Goal: Task Accomplishment & Management: Manage account settings

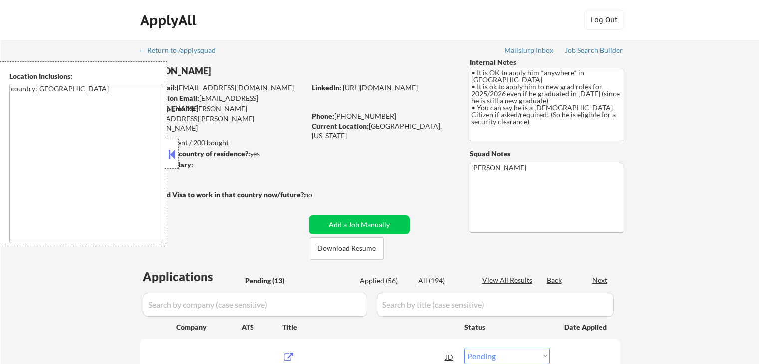
select select ""pending""
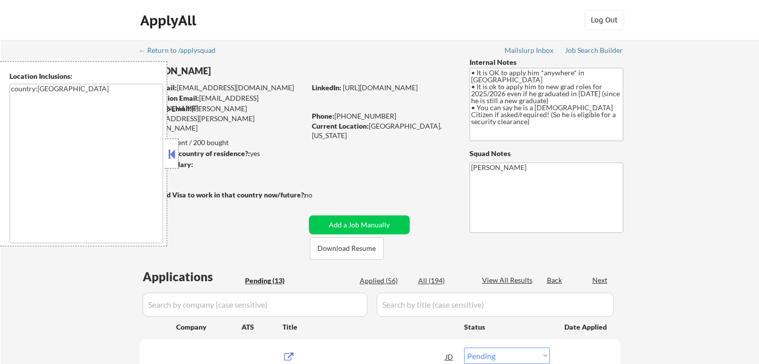
select select ""pending""
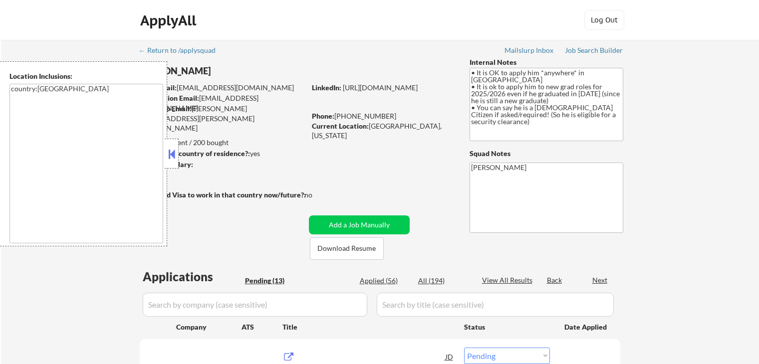
select select ""pending""
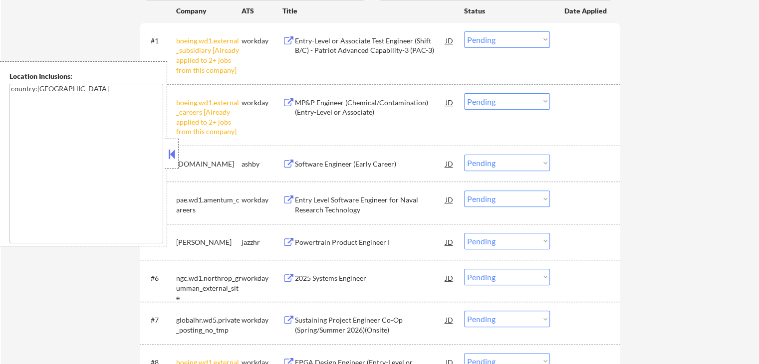
scroll to position [299, 0]
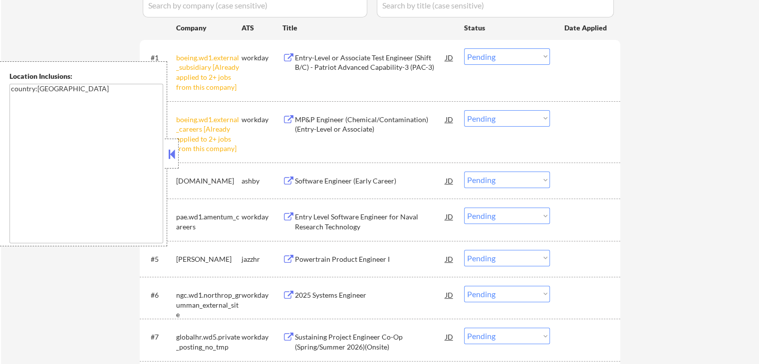
click at [498, 55] on select "Choose an option... Pending Applied Excluded (Questions) Excluded (Expired) Exc…" at bounding box center [507, 56] width 86 height 16
select select ""excluded__other_""
click at [464, 48] on select "Choose an option... Pending Applied Excluded (Questions) Excluded (Expired) Exc…" at bounding box center [507, 56] width 86 height 16
click at [489, 122] on select "Choose an option... Pending Applied Excluded (Questions) Excluded (Expired) Exc…" at bounding box center [507, 118] width 86 height 16
select select ""excluded__other_""
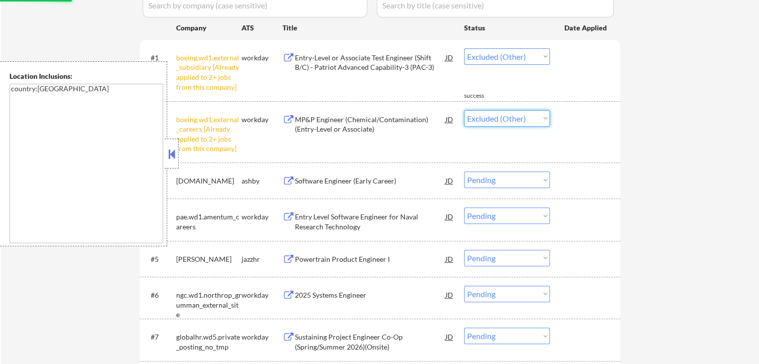
click at [464, 110] on select "Choose an option... Pending Applied Excluded (Questions) Excluded (Expired) Exc…" at bounding box center [507, 118] width 86 height 16
select select ""pending""
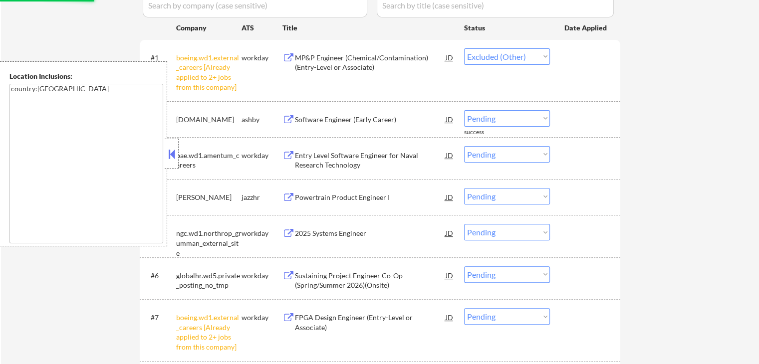
select select ""pending""
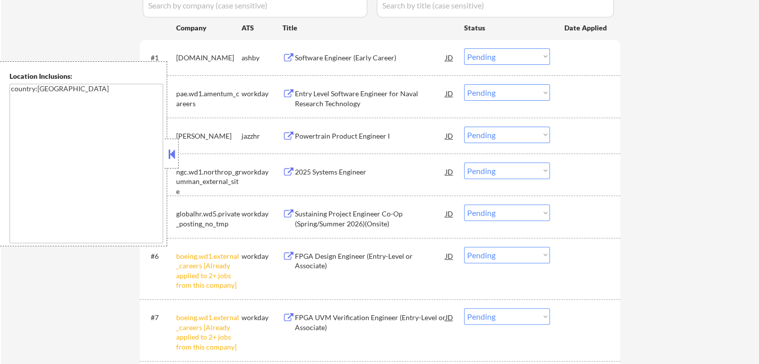
drag, startPoint x: 659, startPoint y: 179, endPoint x: 634, endPoint y: 212, distance: 41.7
click at [659, 179] on div "← Return to /applysquad Mailslurp Inbox Job Search Builder [PERSON_NAME] User E…" at bounding box center [380, 154] width 758 height 827
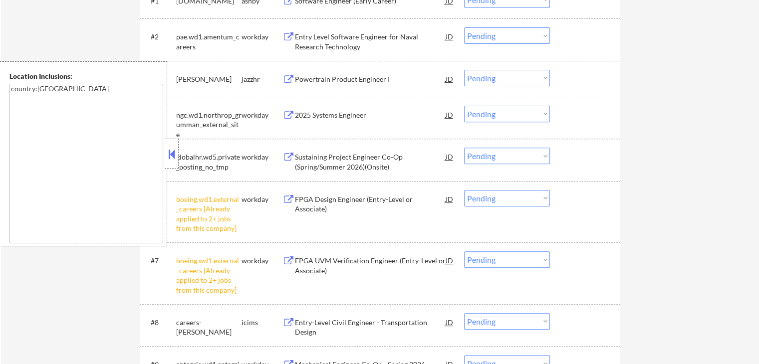
scroll to position [399, 0]
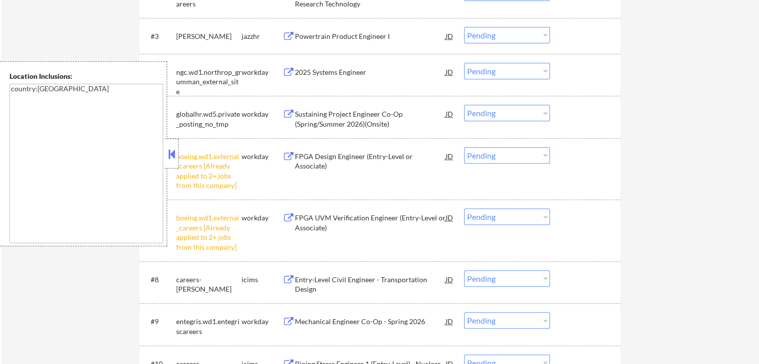
click at [523, 157] on select "Choose an option... Pending Applied Excluded (Questions) Excluded (Expired) Exc…" at bounding box center [507, 155] width 86 height 16
select select ""excluded__other_""
click at [464, 147] on select "Choose an option... Pending Applied Excluded (Questions) Excluded (Expired) Exc…" at bounding box center [507, 155] width 86 height 16
click at [668, 204] on div "← Return to /applysquad Mailslurp Inbox Job Search Builder [PERSON_NAME] User E…" at bounding box center [380, 54] width 758 height 827
drag, startPoint x: 521, startPoint y: 217, endPoint x: 519, endPoint y: 222, distance: 5.6
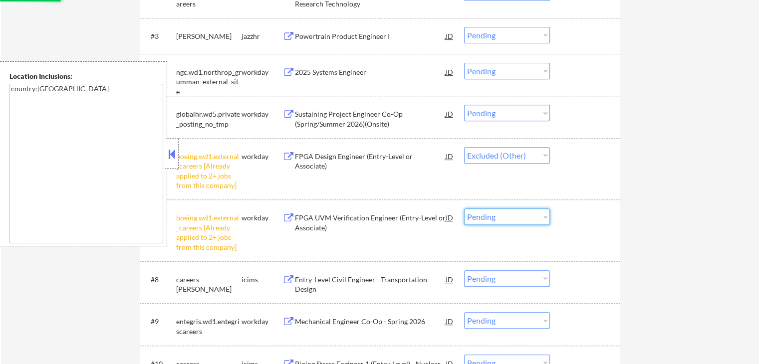
click at [519, 219] on select "Choose an option... Pending Applied Excluded (Questions) Excluded (Expired) Exc…" at bounding box center [507, 216] width 86 height 16
select select ""excluded__other_""
click at [464, 208] on select "Choose an option... Pending Applied Excluded (Questions) Excluded (Expired) Exc…" at bounding box center [507, 216] width 86 height 16
click at [710, 257] on div "← Return to /applysquad Mailslurp Inbox Job Search Builder [PERSON_NAME] User E…" at bounding box center [380, 54] width 758 height 827
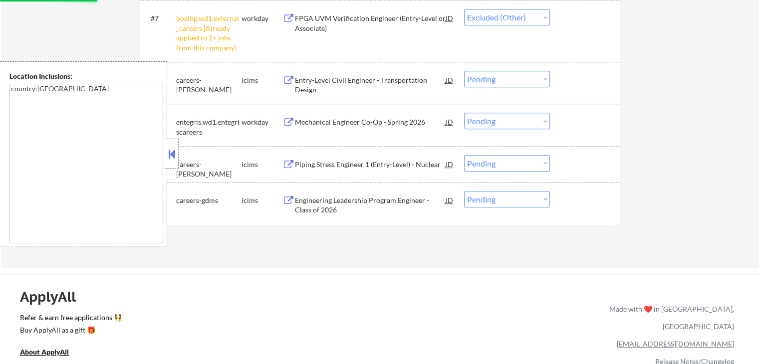
select select ""pending""
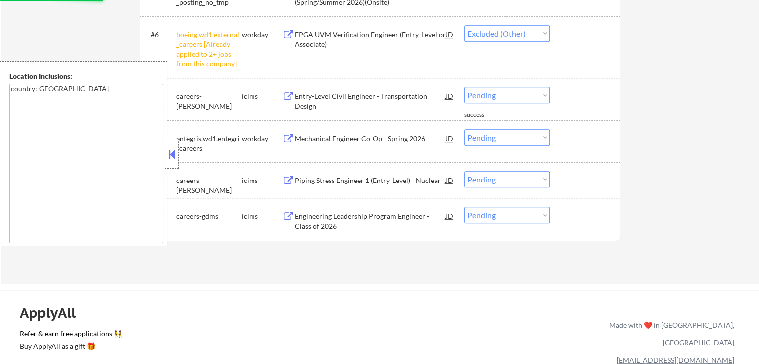
select select ""pending""
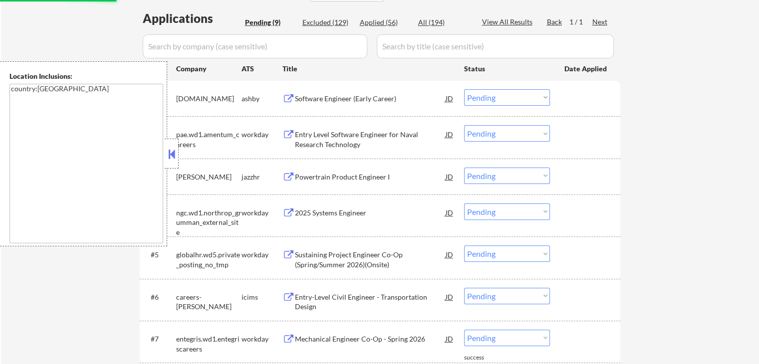
scroll to position [200, 0]
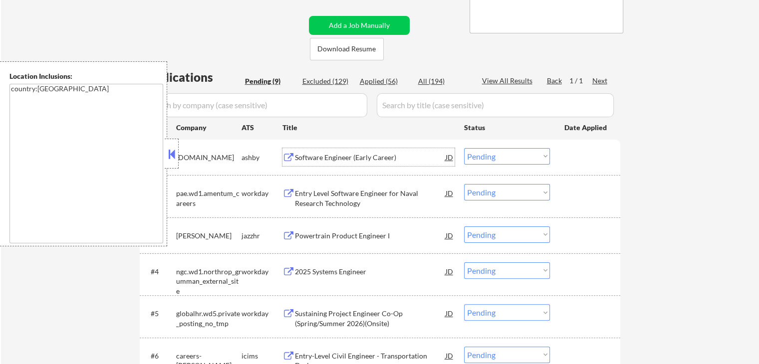
click at [284, 152] on div "Software Engineer (Early Career) JD" at bounding box center [368, 157] width 172 height 18
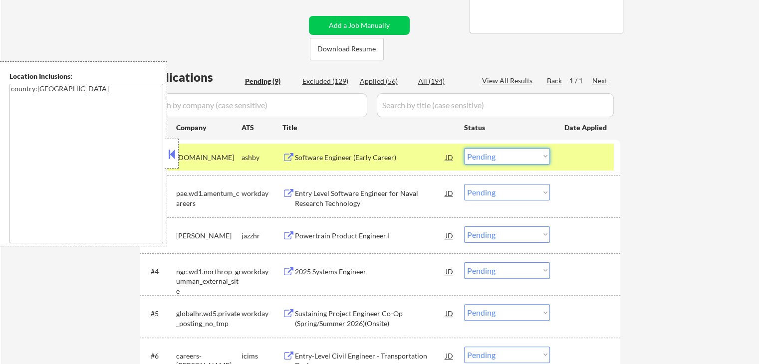
click at [491, 159] on select "Choose an option... Pending Applied Excluded (Questions) Excluded (Expired) Exc…" at bounding box center [507, 156] width 86 height 16
click at [464, 148] on select "Choose an option... Pending Applied Excluded (Questions) Excluded (Expired) Exc…" at bounding box center [507, 156] width 86 height 16
click at [289, 195] on button at bounding box center [288, 193] width 12 height 9
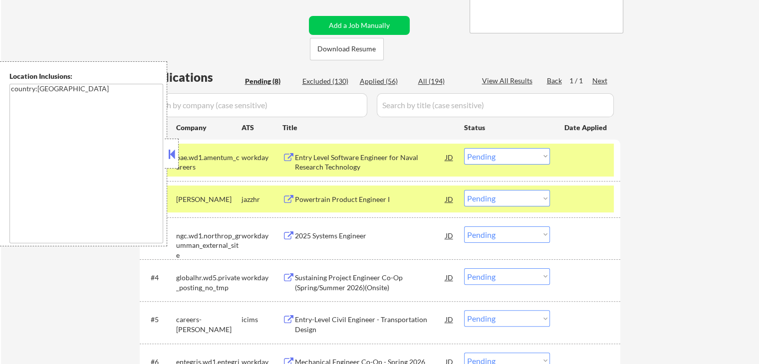
click at [506, 152] on select "Choose an option... Pending Applied Excluded (Questions) Excluded (Expired) Exc…" at bounding box center [507, 156] width 86 height 16
click at [464, 148] on select "Choose an option... Pending Applied Excluded (Questions) Excluded (Expired) Exc…" at bounding box center [507, 156] width 86 height 16
select select ""pending""
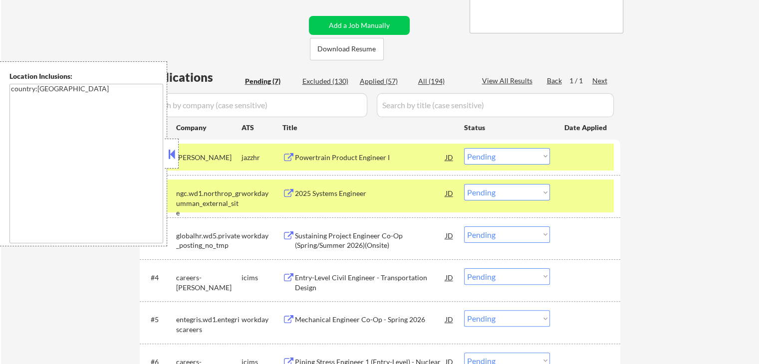
click at [289, 156] on button at bounding box center [288, 157] width 12 height 9
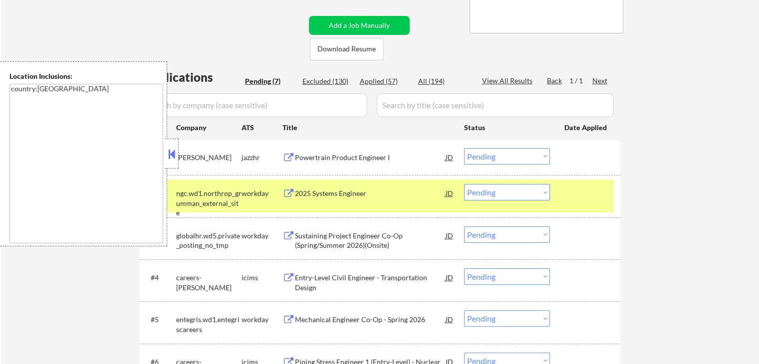
click at [504, 159] on select "Choose an option... Pending Applied Excluded (Questions) Excluded (Expired) Exc…" at bounding box center [507, 156] width 86 height 16
click at [464, 148] on select "Choose an option... Pending Applied Excluded (Questions) Excluded (Expired) Exc…" at bounding box center [507, 156] width 86 height 16
click at [286, 194] on button at bounding box center [288, 193] width 12 height 9
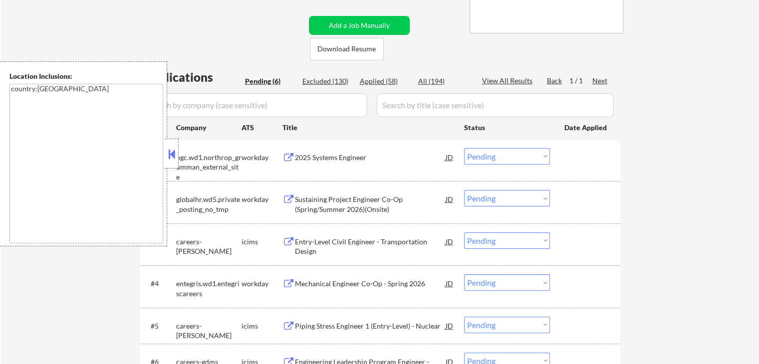
click at [503, 160] on select "Choose an option... Pending Applied Excluded (Questions) Excluded (Expired) Exc…" at bounding box center [507, 156] width 86 height 16
click at [464, 148] on select "Choose an option... Pending Applied Excluded (Questions) Excluded (Expired) Exc…" at bounding box center [507, 156] width 86 height 16
click at [286, 202] on button at bounding box center [288, 199] width 12 height 9
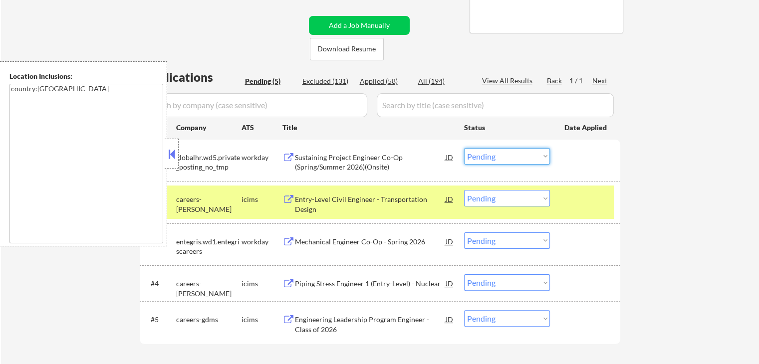
click at [491, 156] on select "Choose an option... Pending Applied Excluded (Questions) Excluded (Expired) Exc…" at bounding box center [507, 156] width 86 height 16
click at [464, 148] on select "Choose an option... Pending Applied Excluded (Questions) Excluded (Expired) Exc…" at bounding box center [507, 156] width 86 height 16
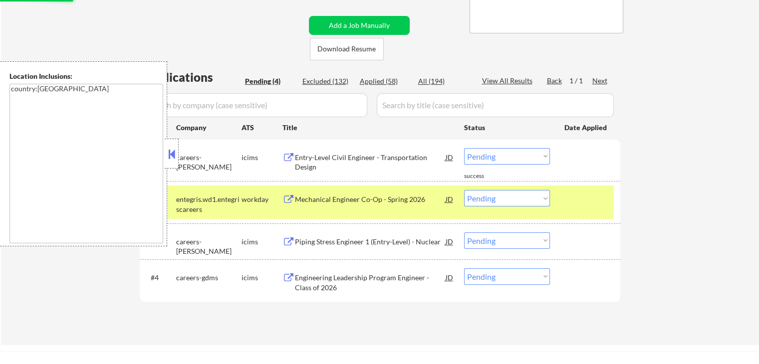
click at [285, 154] on button at bounding box center [288, 157] width 12 height 9
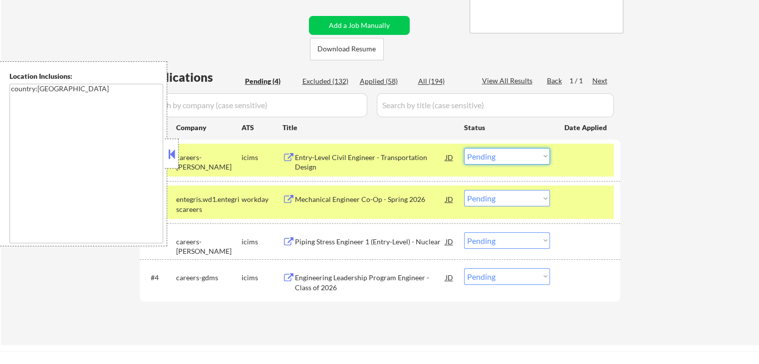
click at [511, 156] on select "Choose an option... Pending Applied Excluded (Questions) Excluded (Expired) Exc…" at bounding box center [507, 156] width 86 height 16
click at [464, 148] on select "Choose an option... Pending Applied Excluded (Questions) Excluded (Expired) Exc…" at bounding box center [507, 156] width 86 height 16
click at [283, 199] on button at bounding box center [288, 199] width 12 height 9
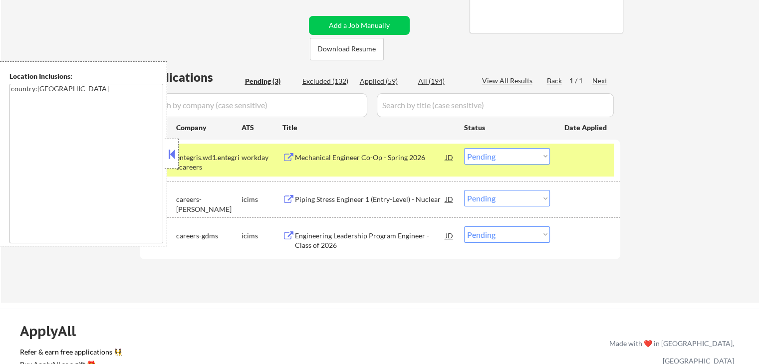
click at [509, 161] on select "Choose an option... Pending Applied Excluded (Questions) Excluded (Expired) Exc…" at bounding box center [507, 156] width 86 height 16
click at [464, 148] on select "Choose an option... Pending Applied Excluded (Questions) Excluded (Expired) Exc…" at bounding box center [507, 156] width 86 height 16
select select ""pending""
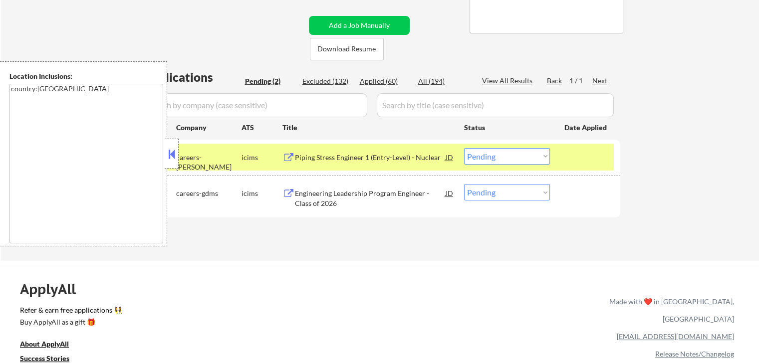
click at [286, 155] on button at bounding box center [288, 157] width 12 height 9
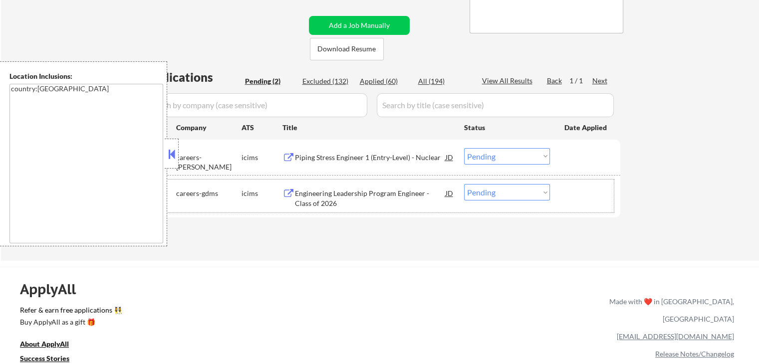
click at [281, 192] on div "icims" at bounding box center [261, 194] width 41 height 10
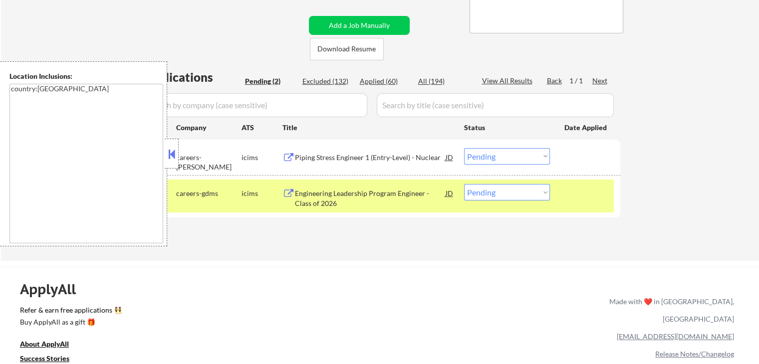
click at [287, 193] on button at bounding box center [288, 193] width 12 height 9
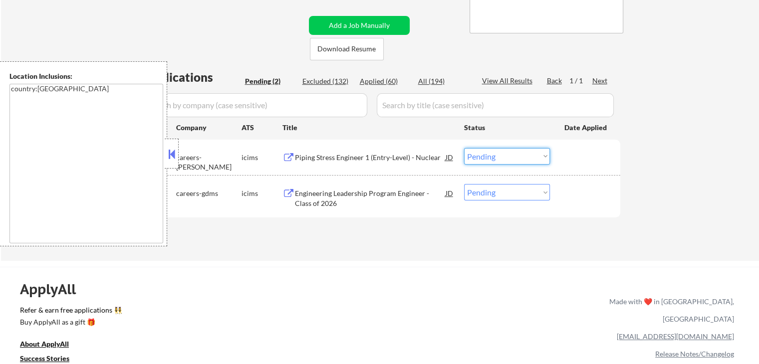
click at [493, 156] on select "Choose an option... Pending Applied Excluded (Questions) Excluded (Expired) Exc…" at bounding box center [507, 156] width 86 height 16
click at [464, 148] on select "Choose an option... Pending Applied Excluded (Questions) Excluded (Expired) Exc…" at bounding box center [507, 156] width 86 height 16
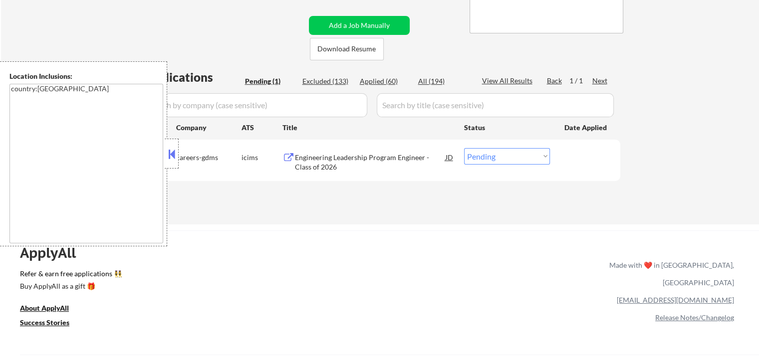
click at [511, 154] on select "Choose an option... Pending Applied Excluded (Questions) Excluded (Expired) Exc…" at bounding box center [507, 156] width 86 height 16
click at [464, 148] on select "Choose an option... Pending Applied Excluded (Questions) Excluded (Expired) Exc…" at bounding box center [507, 156] width 86 height 16
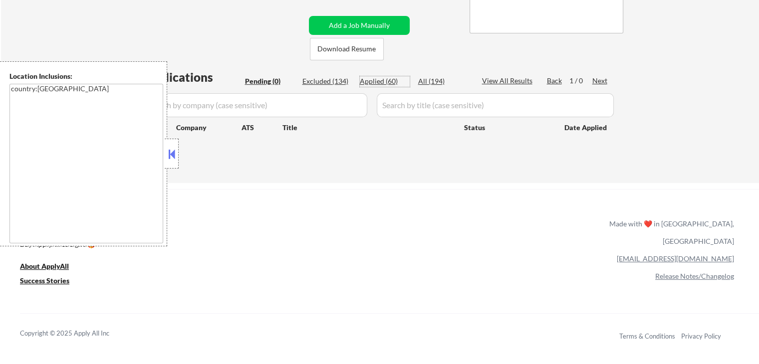
click at [378, 86] on div "Applied (60)" at bounding box center [385, 81] width 50 height 10
select select ""applied""
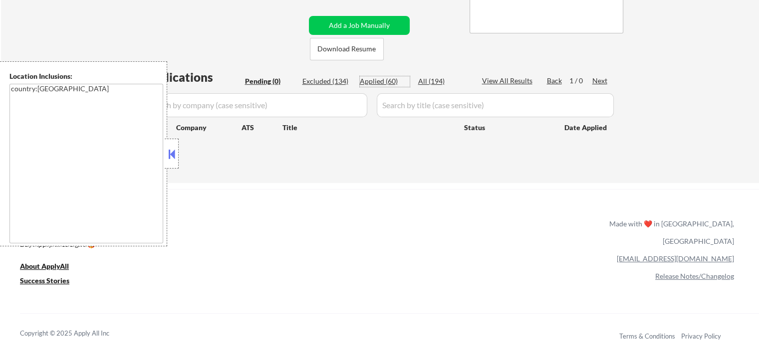
select select ""applied""
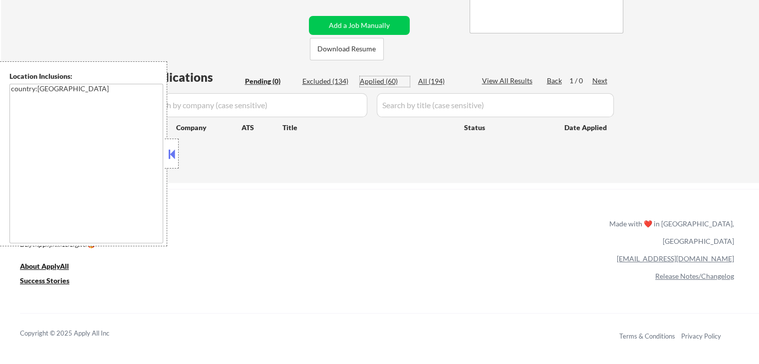
select select ""applied""
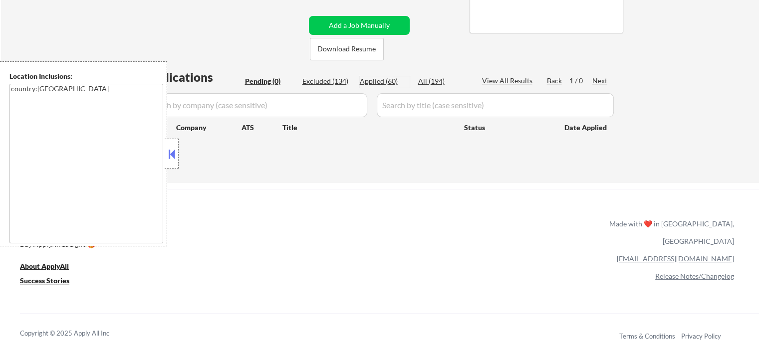
select select ""applied""
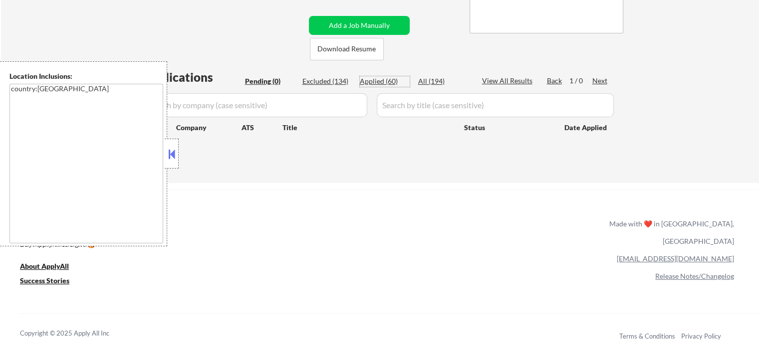
select select ""applied""
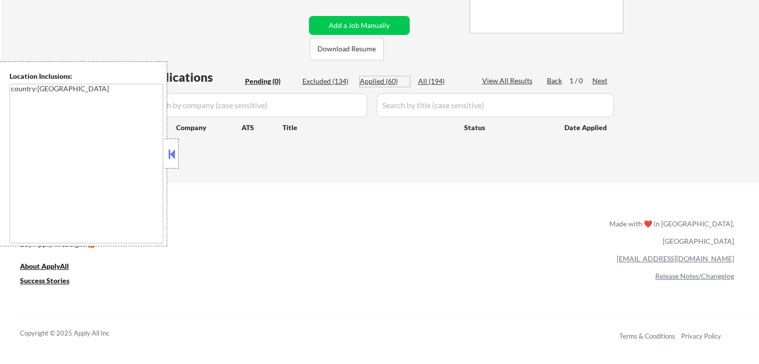
select select ""applied""
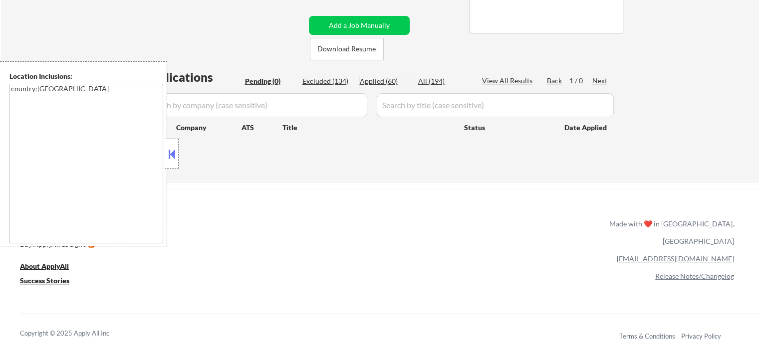
select select ""applied""
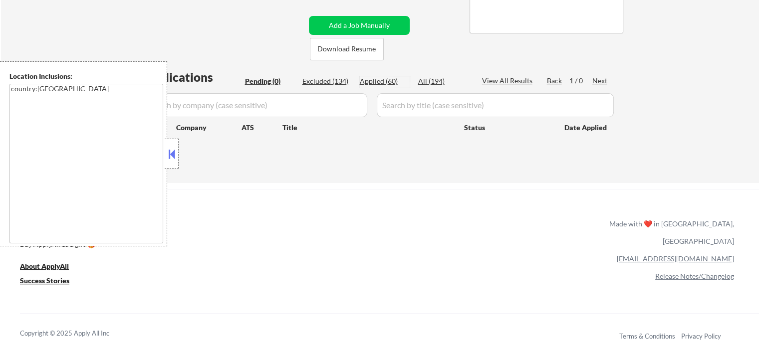
select select ""applied""
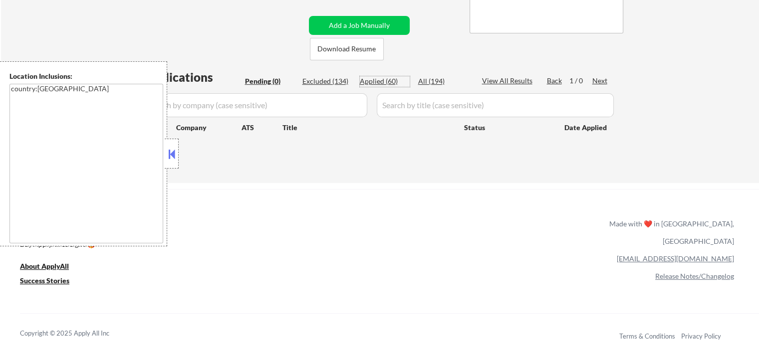
select select ""applied""
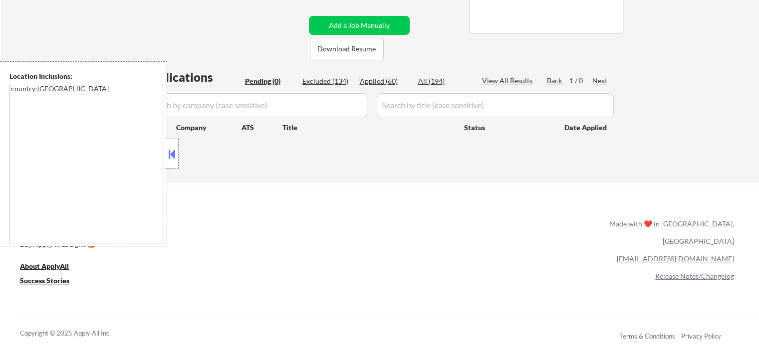
select select ""applied""
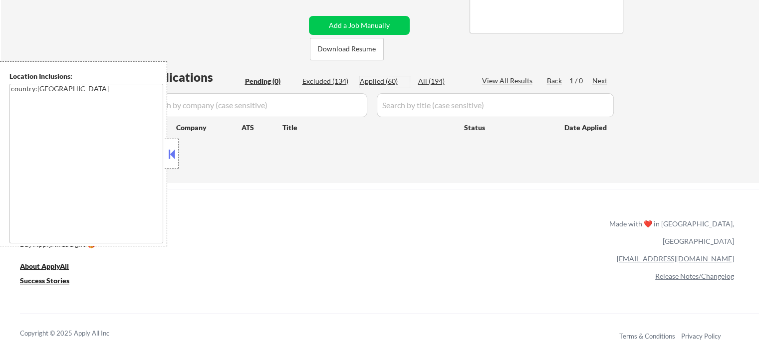
select select ""applied""
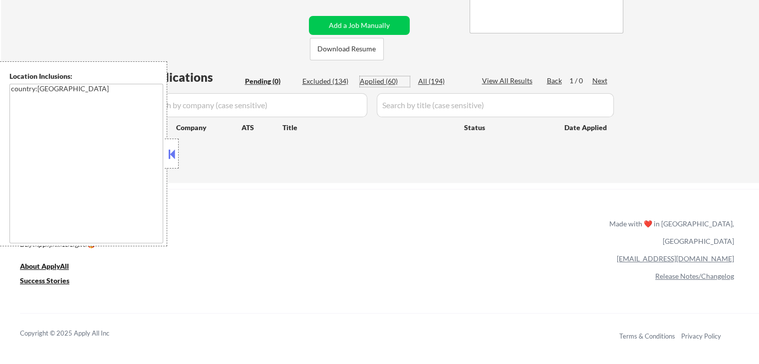
select select ""applied""
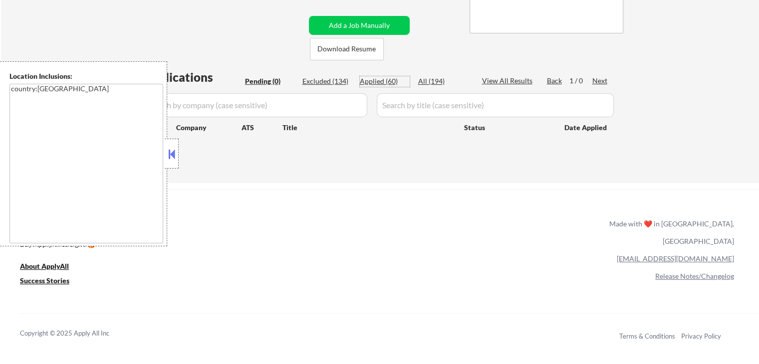
select select ""applied""
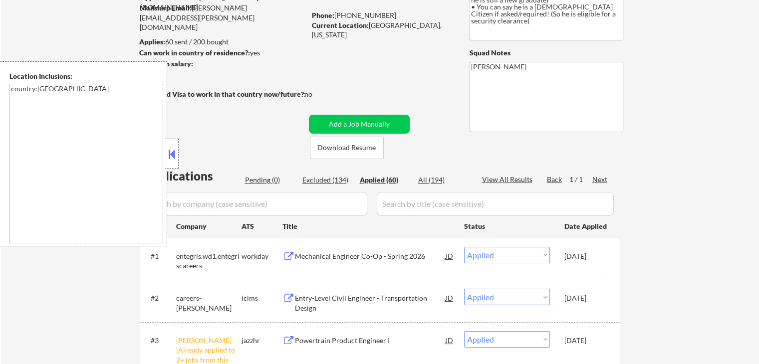
scroll to position [100, 0]
